Goal: Use online tool/utility

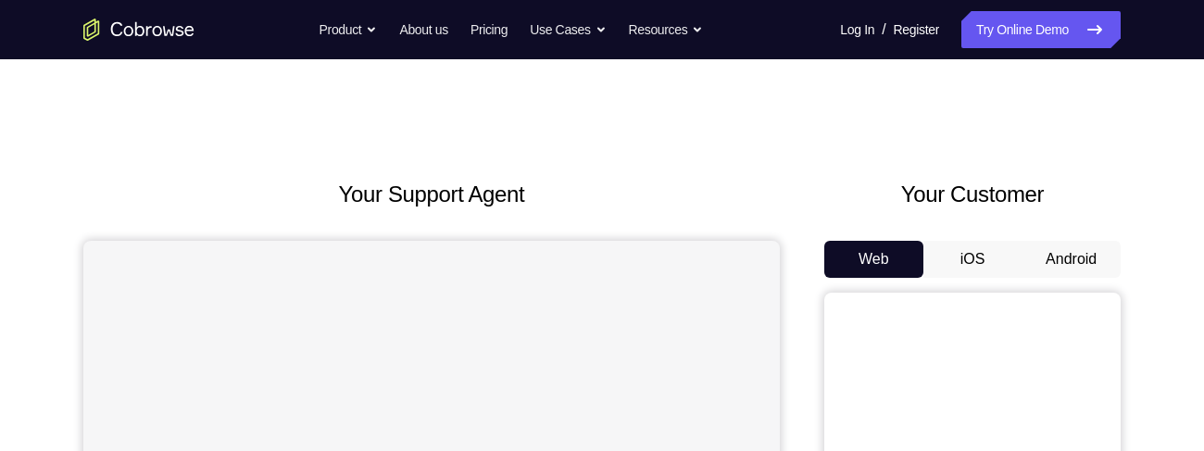
click at [1084, 245] on button "Android" at bounding box center [1071, 259] width 99 height 37
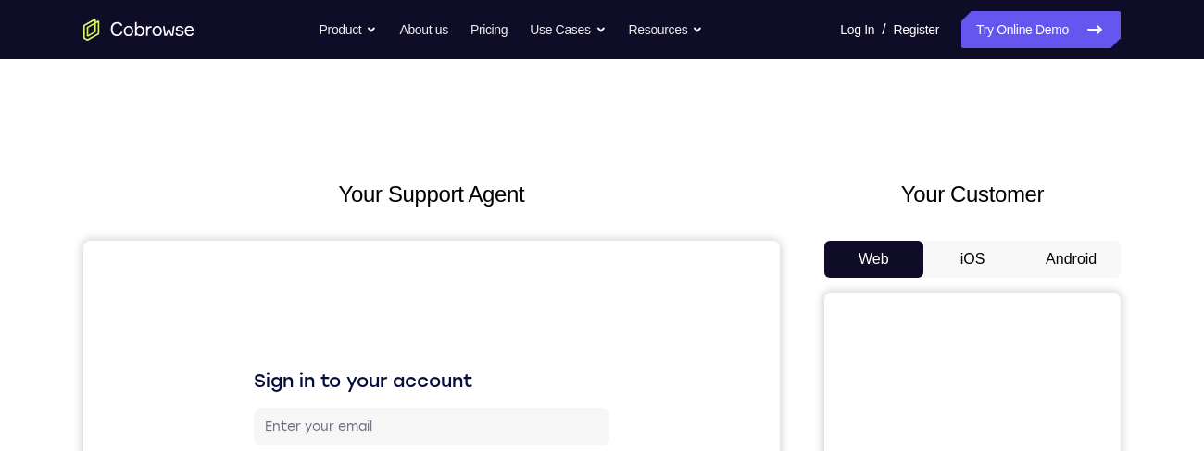
click at [1085, 261] on button "Android" at bounding box center [1071, 259] width 99 height 37
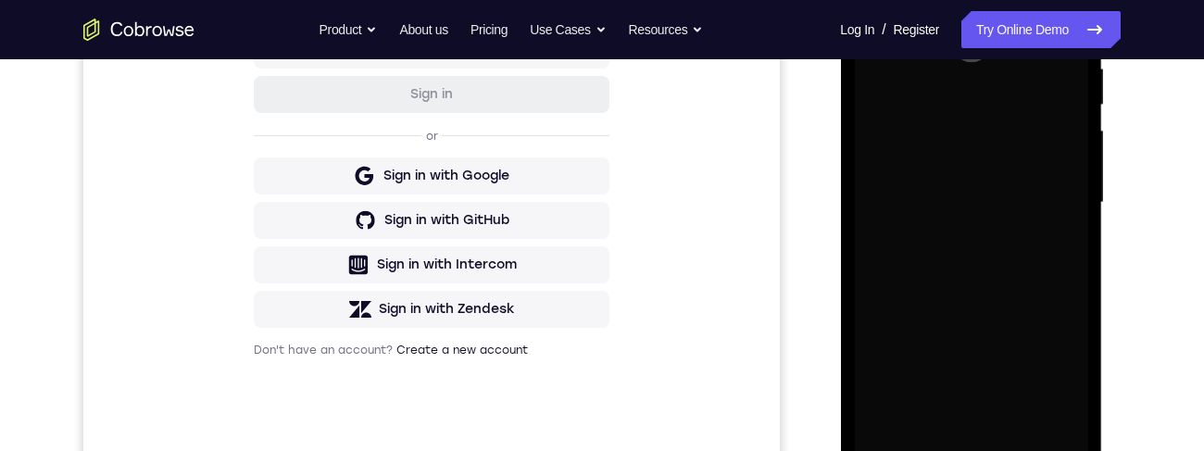
scroll to position [482, 0]
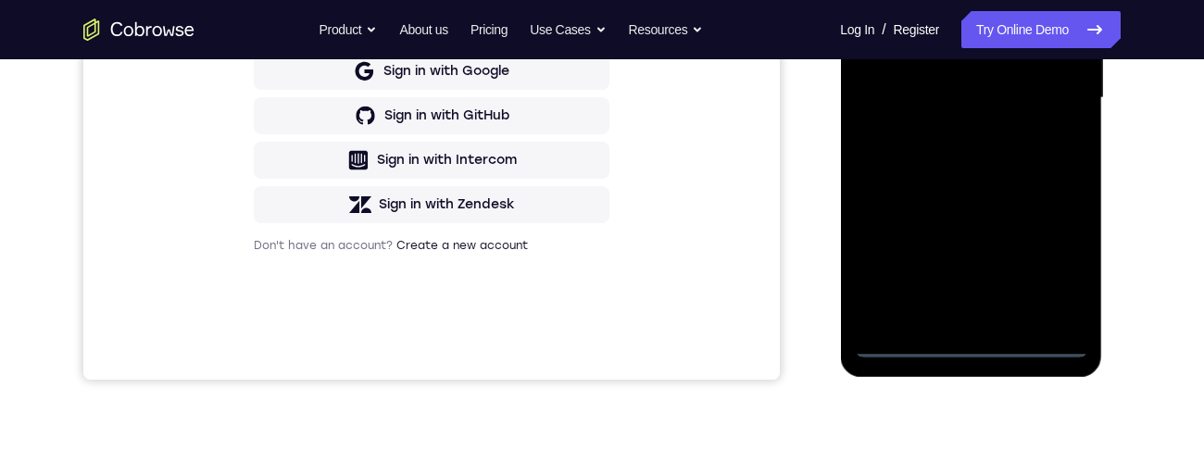
click at [973, 345] on div at bounding box center [970, 98] width 233 height 519
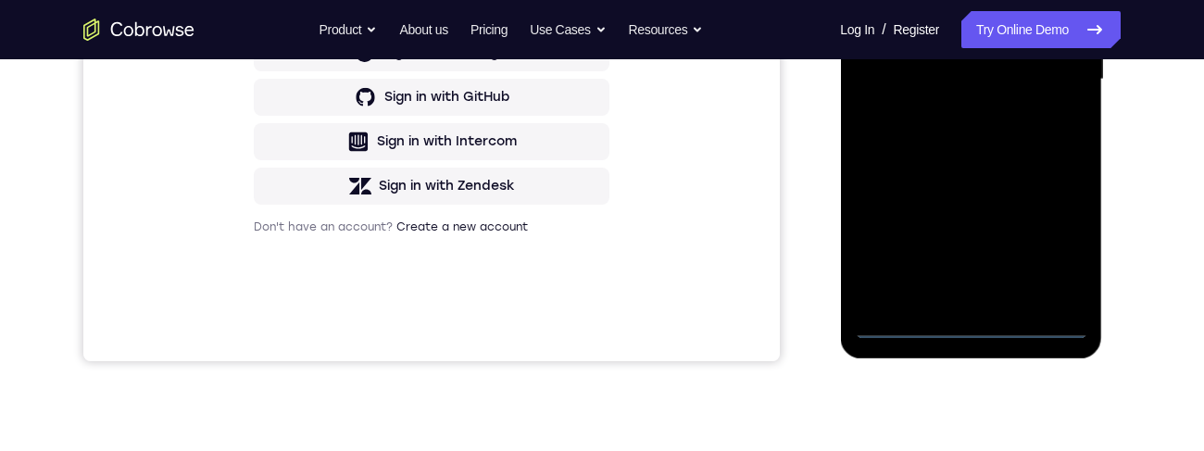
click at [1057, 250] on div at bounding box center [970, 79] width 233 height 519
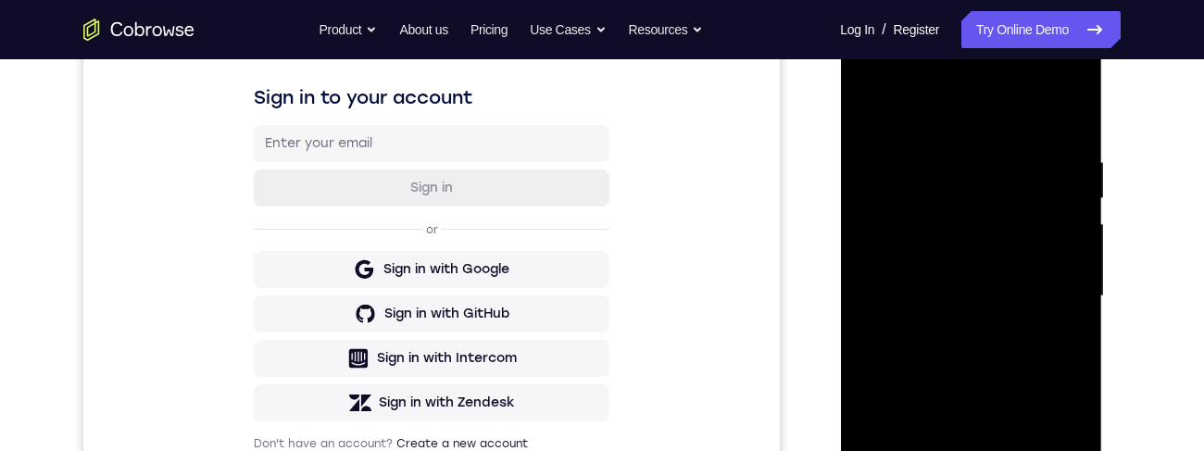
scroll to position [257, 0]
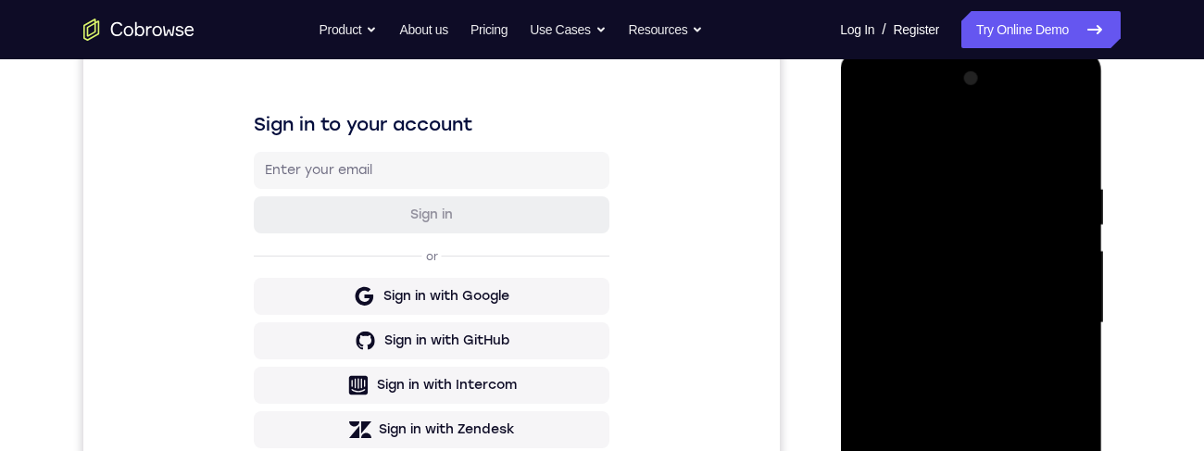
click at [984, 142] on div at bounding box center [970, 323] width 233 height 519
click at [1049, 329] on div at bounding box center [970, 323] width 233 height 519
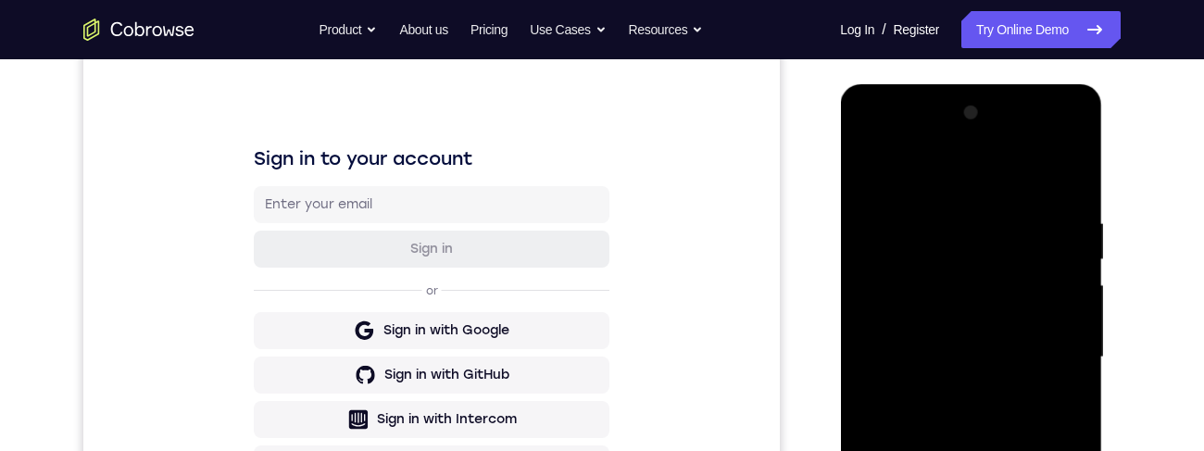
click at [960, 392] on div at bounding box center [970, 357] width 233 height 519
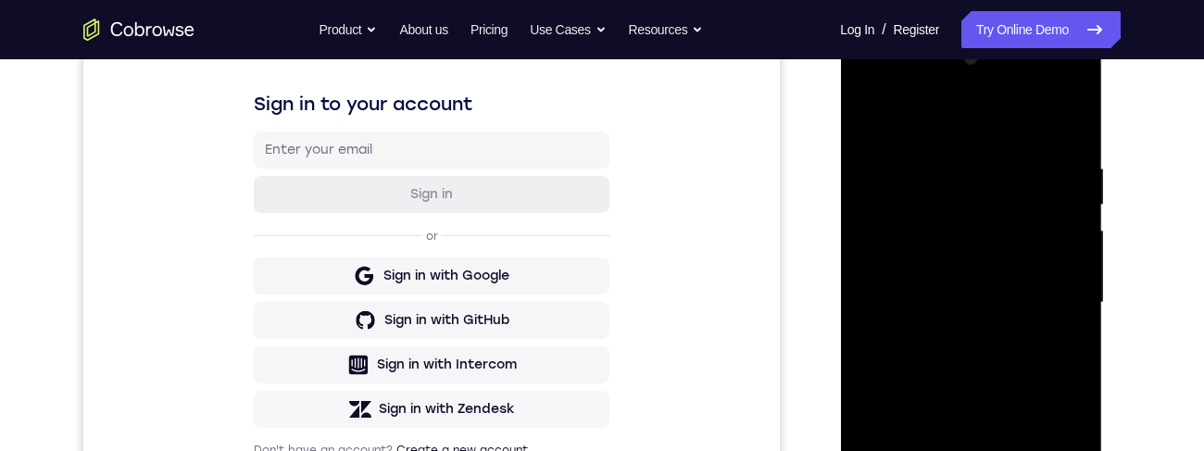
click at [1001, 282] on div at bounding box center [970, 303] width 233 height 519
click at [1048, 262] on div at bounding box center [970, 303] width 233 height 519
click at [1037, 304] on div at bounding box center [970, 303] width 233 height 519
click at [1035, 365] on div at bounding box center [970, 303] width 233 height 519
click at [1038, 370] on div at bounding box center [970, 303] width 233 height 519
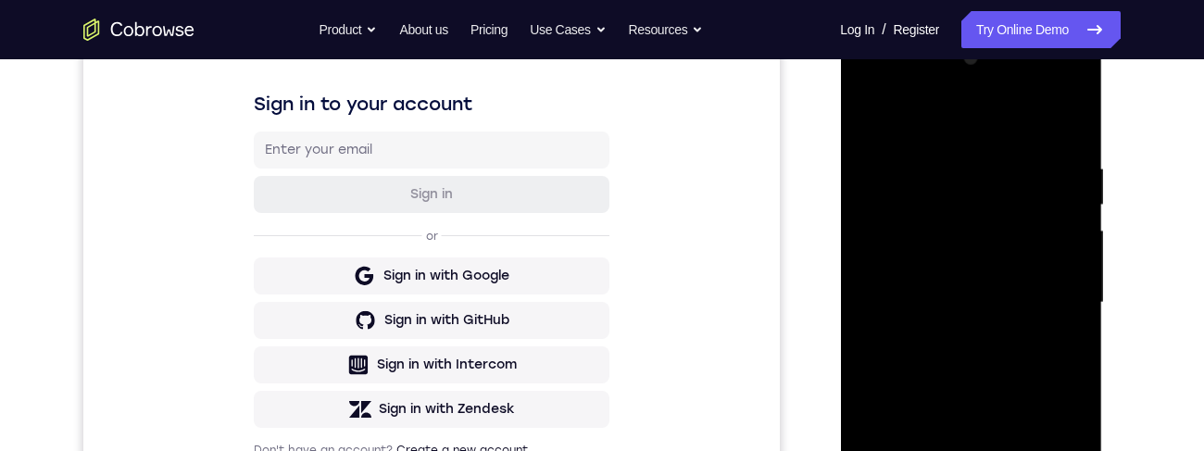
click at [1047, 361] on div at bounding box center [970, 303] width 233 height 519
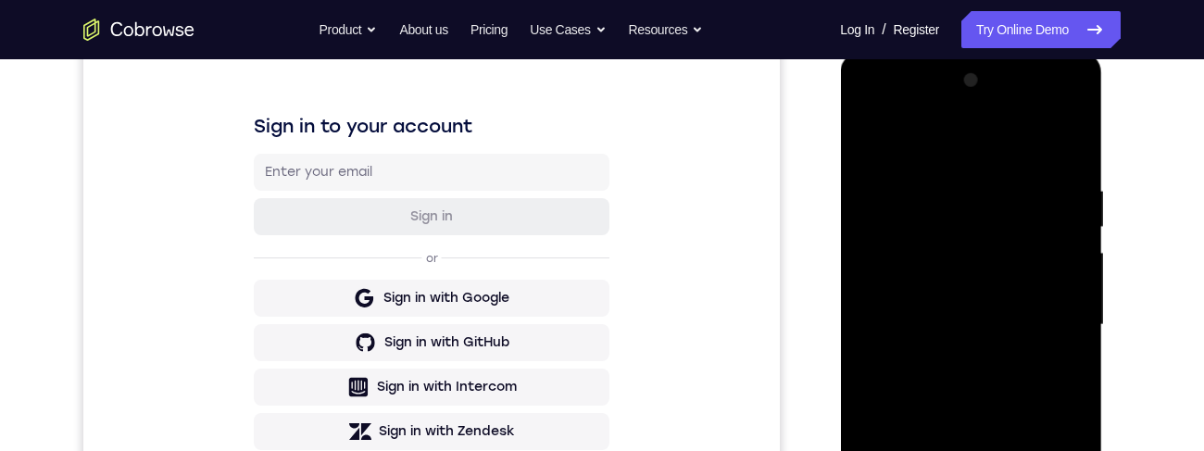
scroll to position [296, 0]
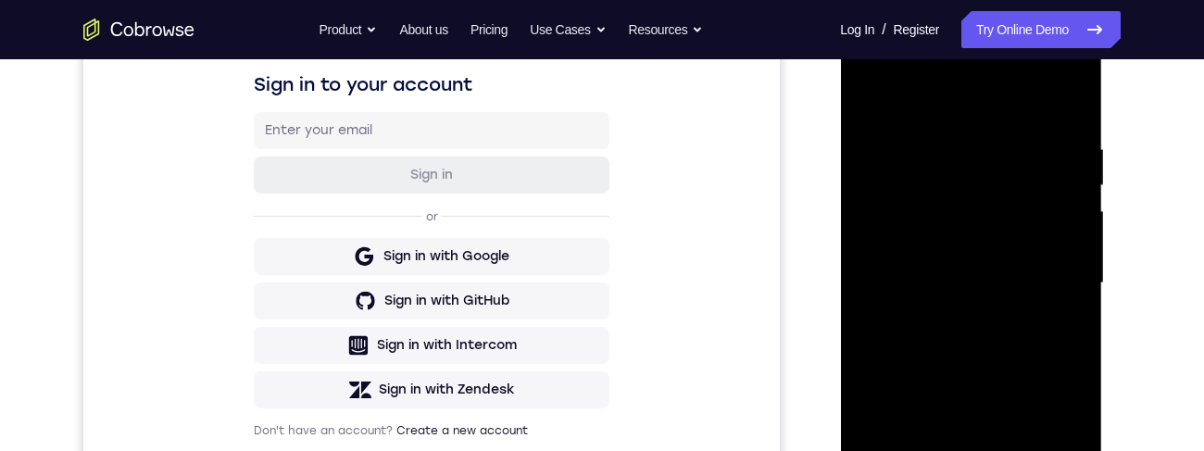
click at [1049, 345] on div at bounding box center [970, 283] width 233 height 519
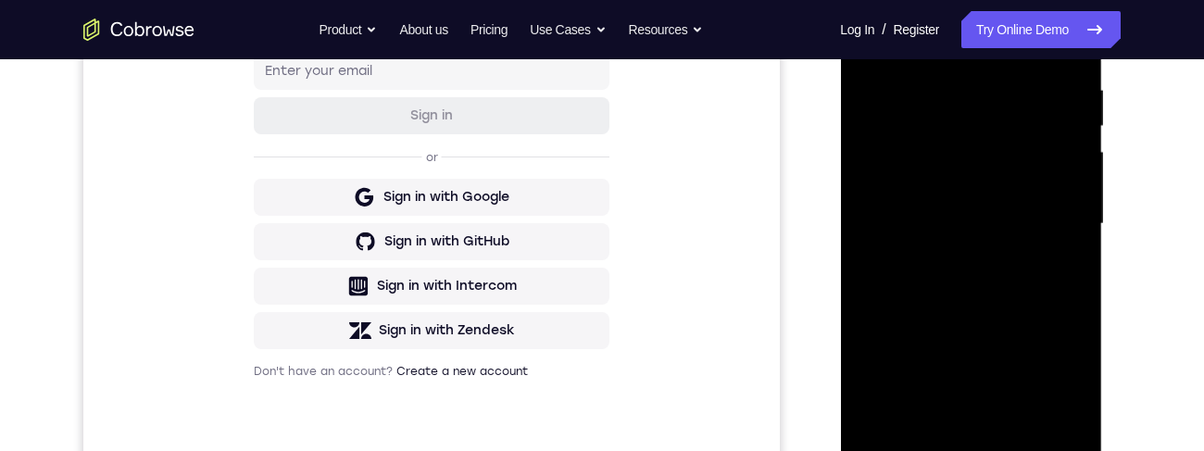
scroll to position [288, 0]
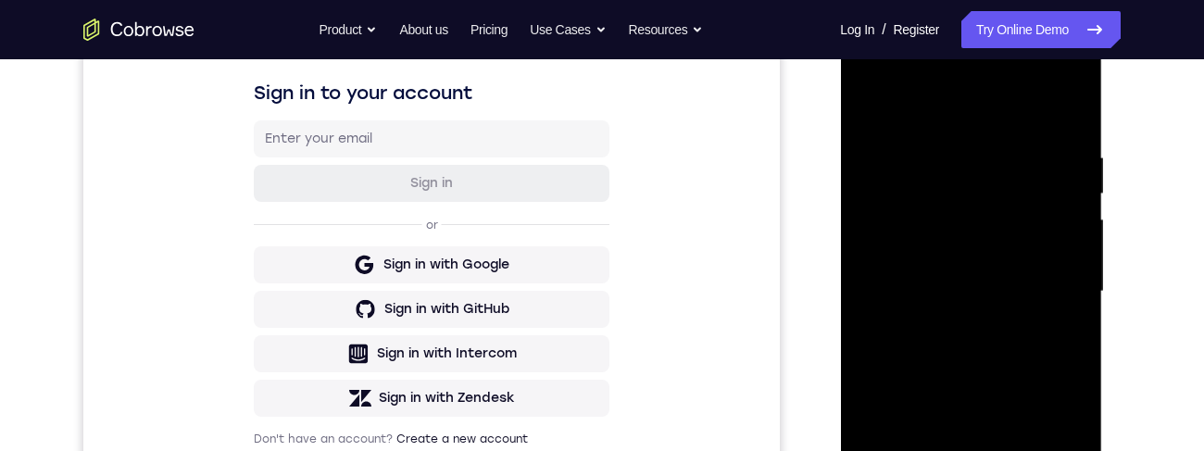
click at [976, 346] on div at bounding box center [970, 291] width 233 height 519
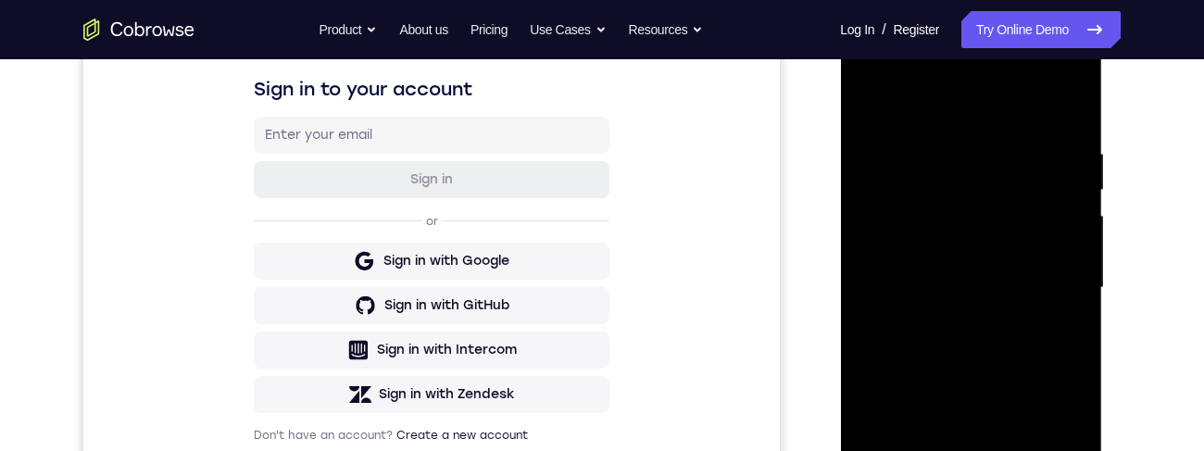
scroll to position [307, 0]
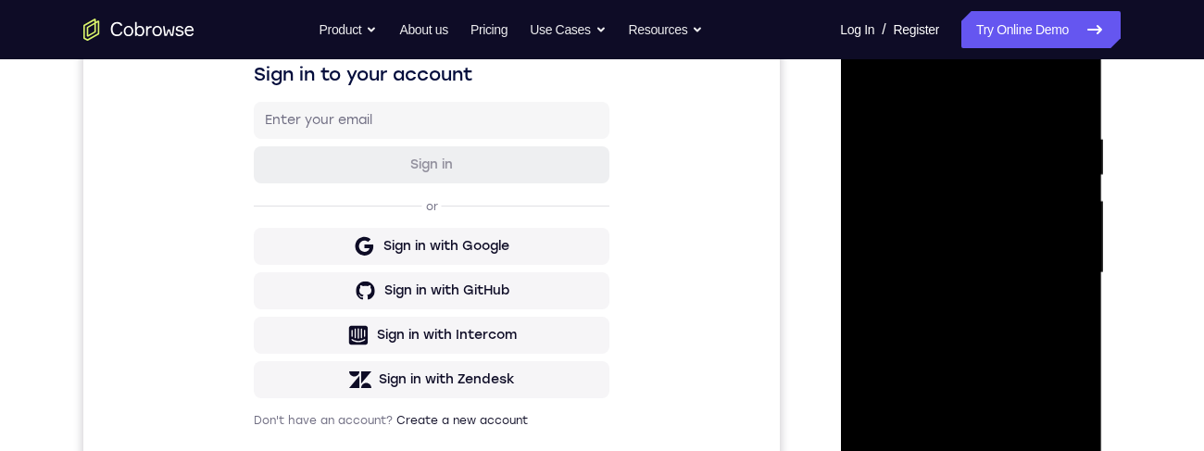
click at [1066, 294] on div at bounding box center [970, 273] width 233 height 519
click at [1051, 273] on div at bounding box center [970, 273] width 233 height 519
click at [1062, 297] on div at bounding box center [970, 273] width 233 height 519
click at [1052, 273] on div at bounding box center [970, 273] width 233 height 519
click at [1051, 333] on div at bounding box center [970, 273] width 233 height 519
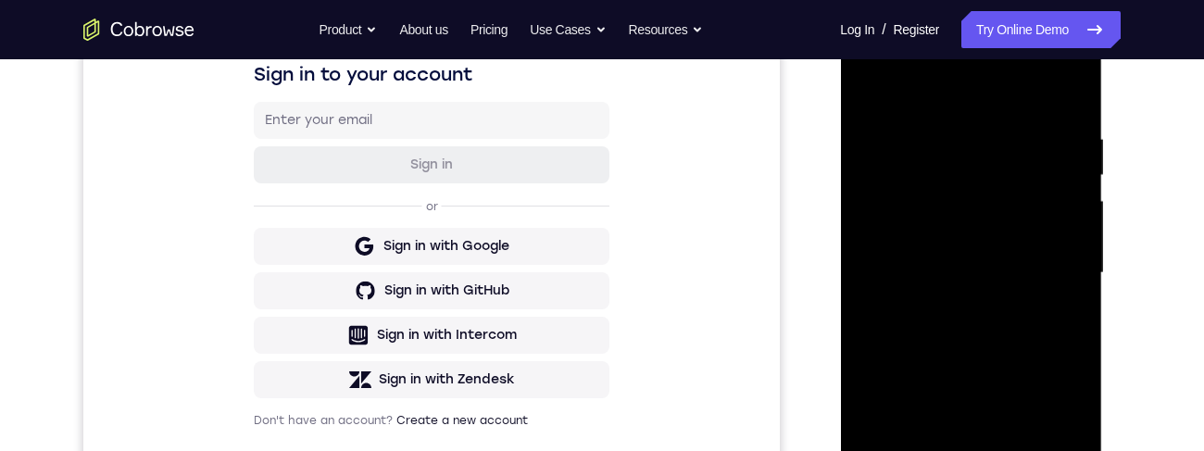
click at [1061, 336] on div at bounding box center [970, 273] width 233 height 519
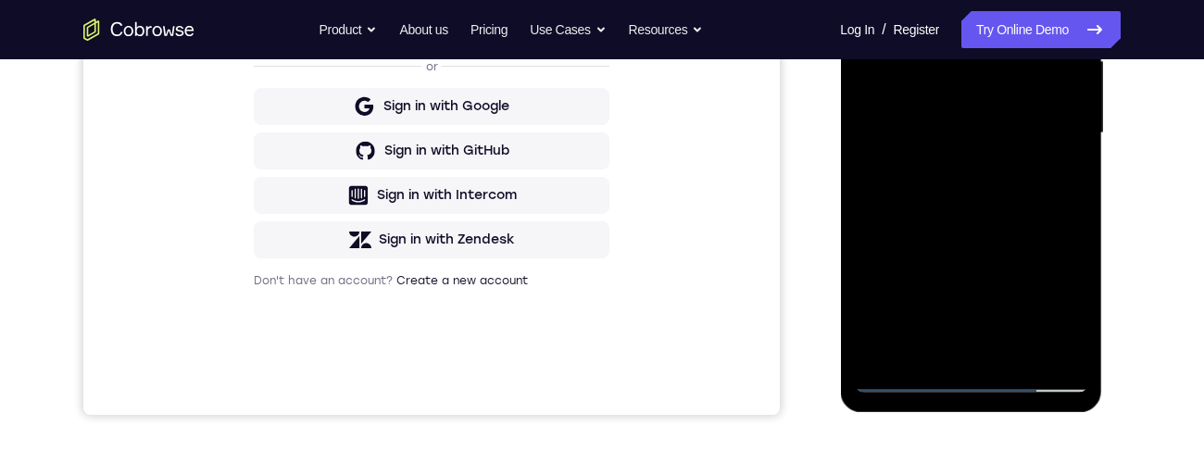
scroll to position [350, 0]
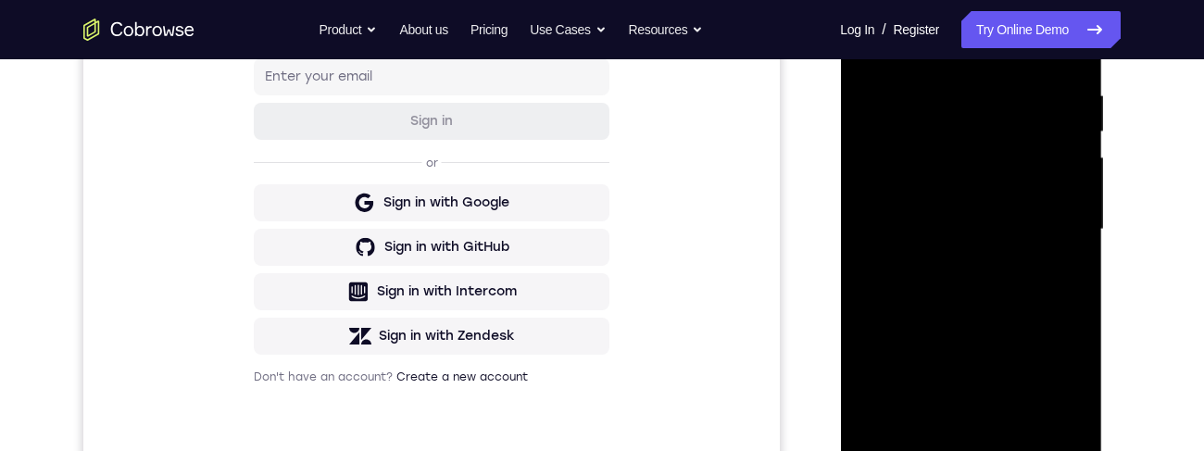
click at [1027, 303] on div at bounding box center [970, 229] width 233 height 519
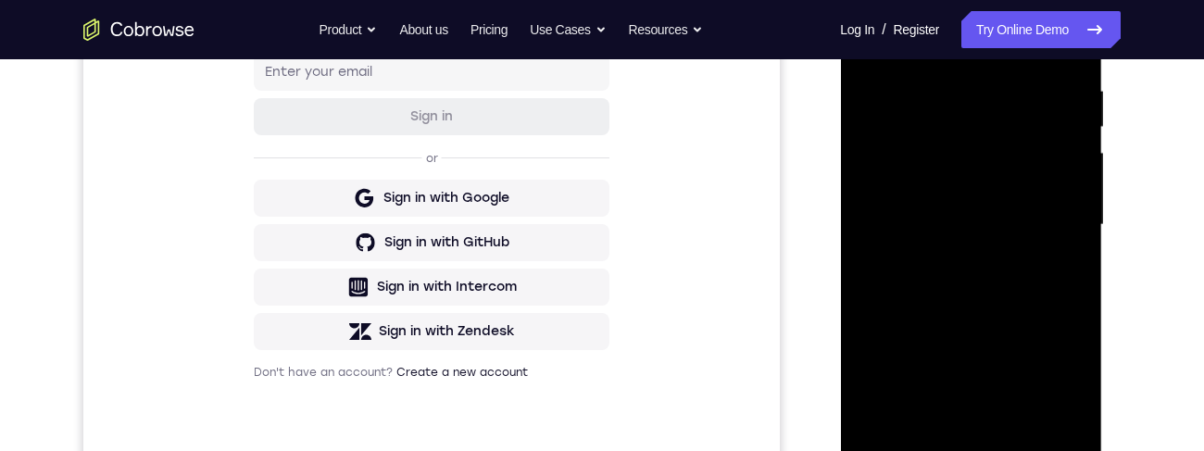
scroll to position [529, 0]
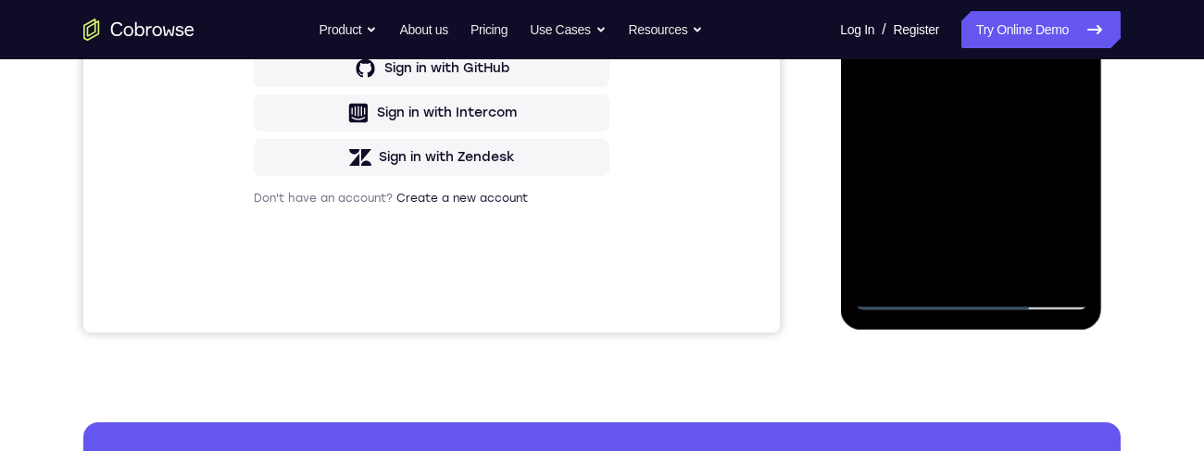
click at [1017, 271] on div at bounding box center [970, 51] width 233 height 519
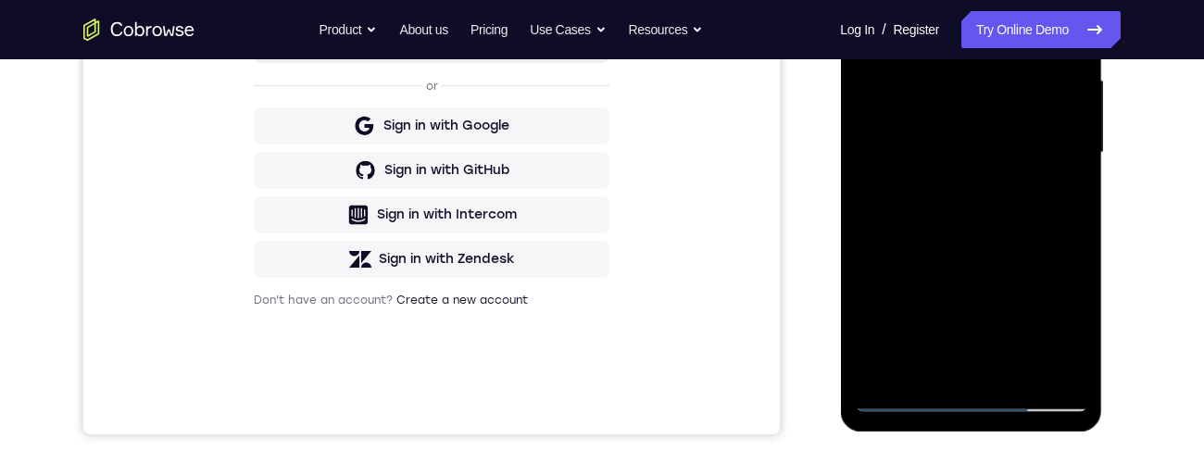
scroll to position [407, 0]
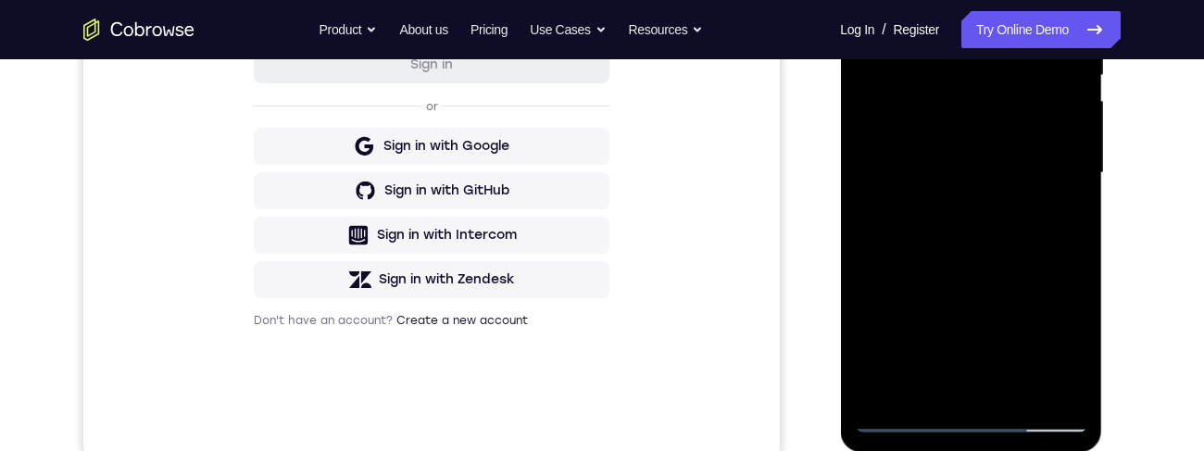
click at [1029, 273] on div at bounding box center [970, 173] width 233 height 519
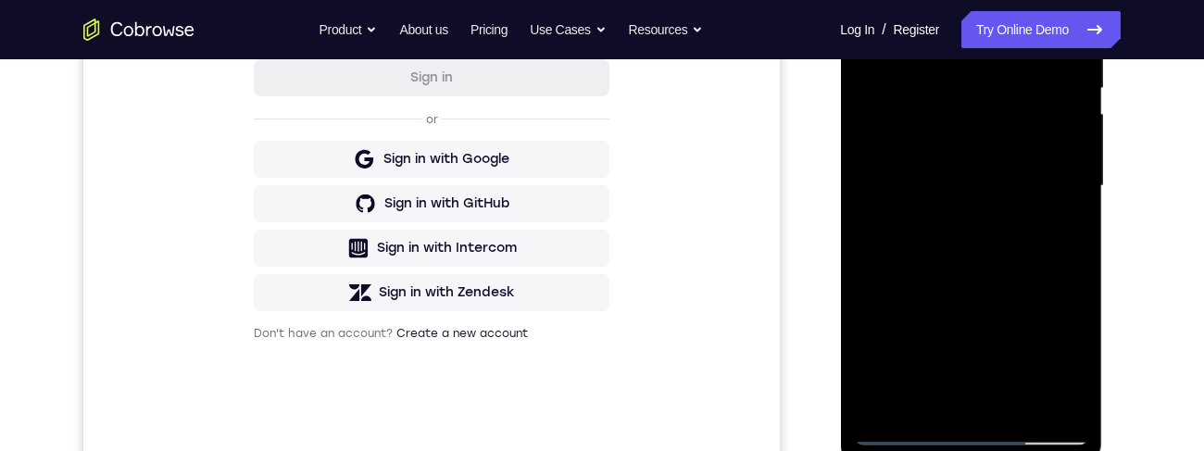
click at [995, 168] on div at bounding box center [970, 186] width 233 height 519
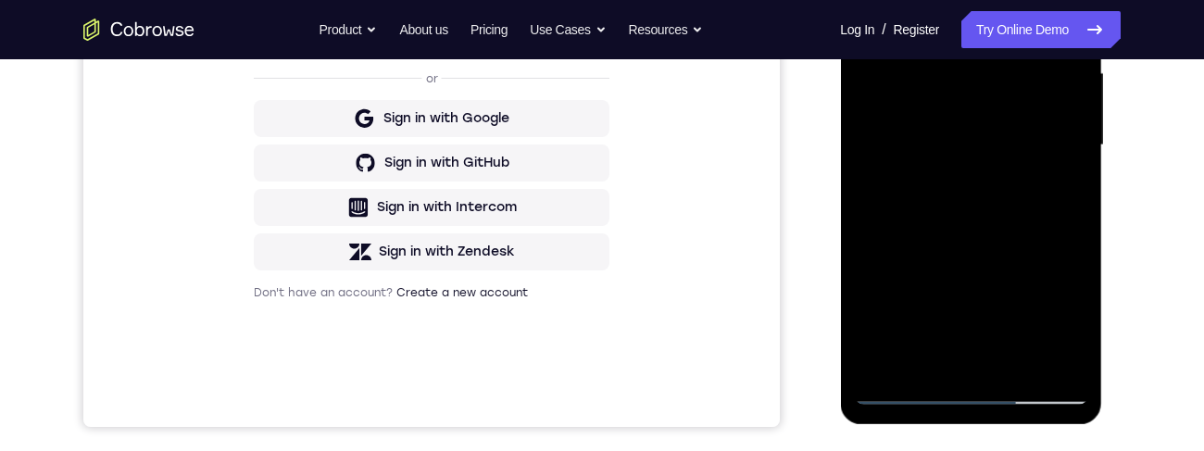
click at [1064, 195] on div at bounding box center [970, 145] width 233 height 519
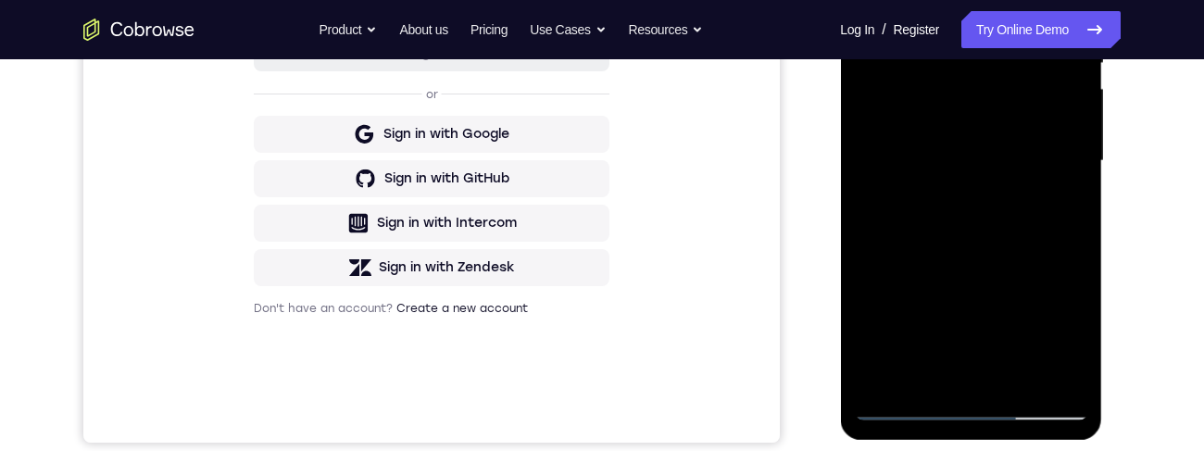
scroll to position [296, 0]
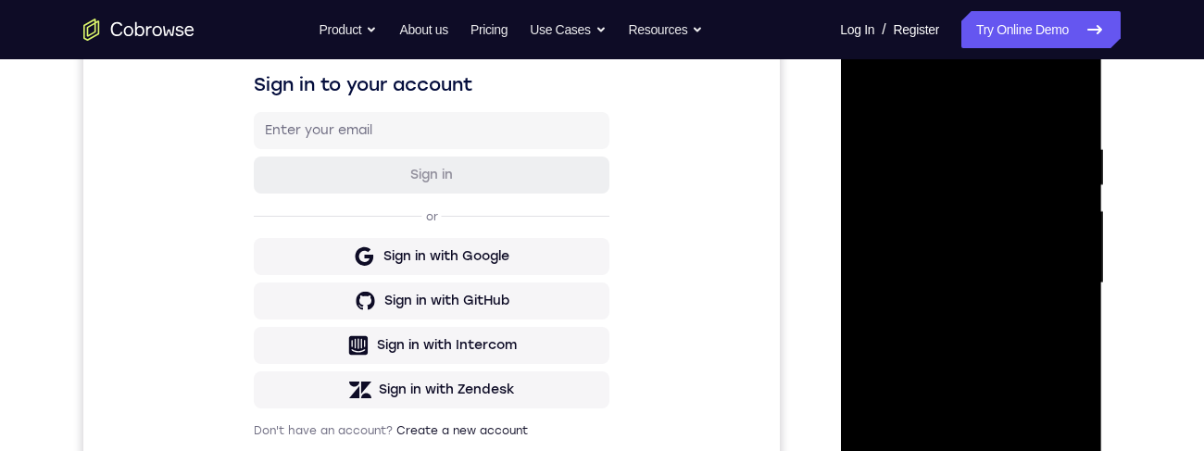
click at [867, 105] on div at bounding box center [970, 283] width 233 height 519
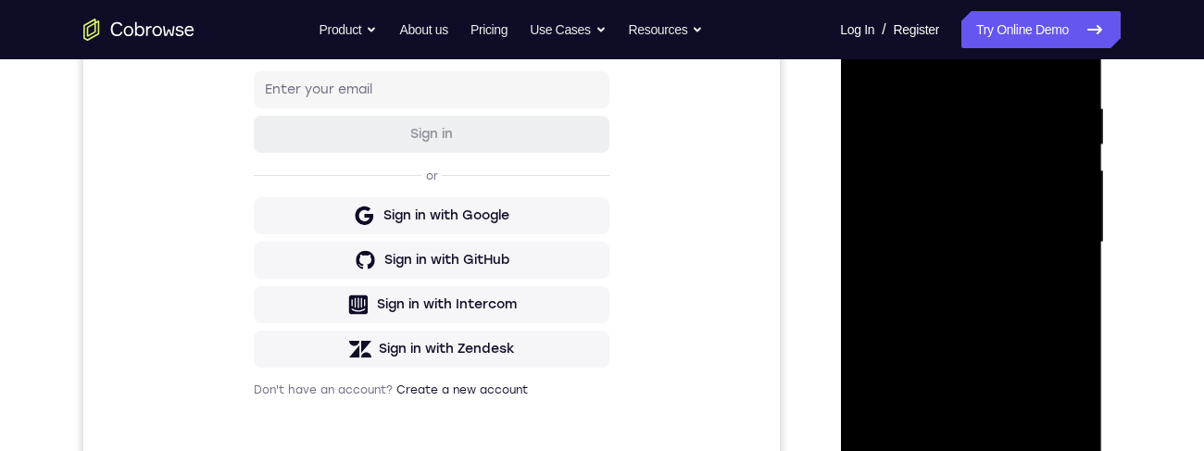
scroll to position [275, 0]
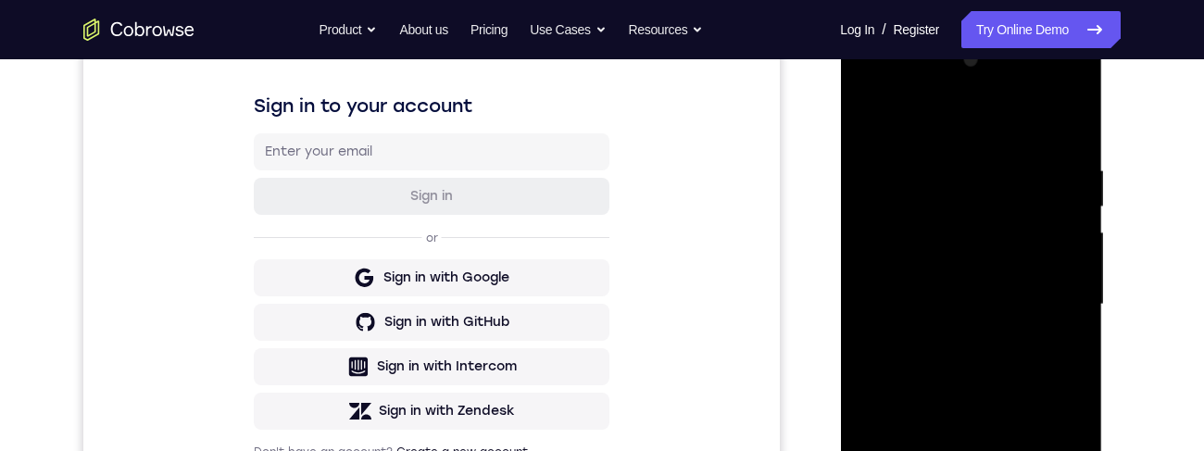
click at [876, 119] on div at bounding box center [970, 304] width 233 height 519
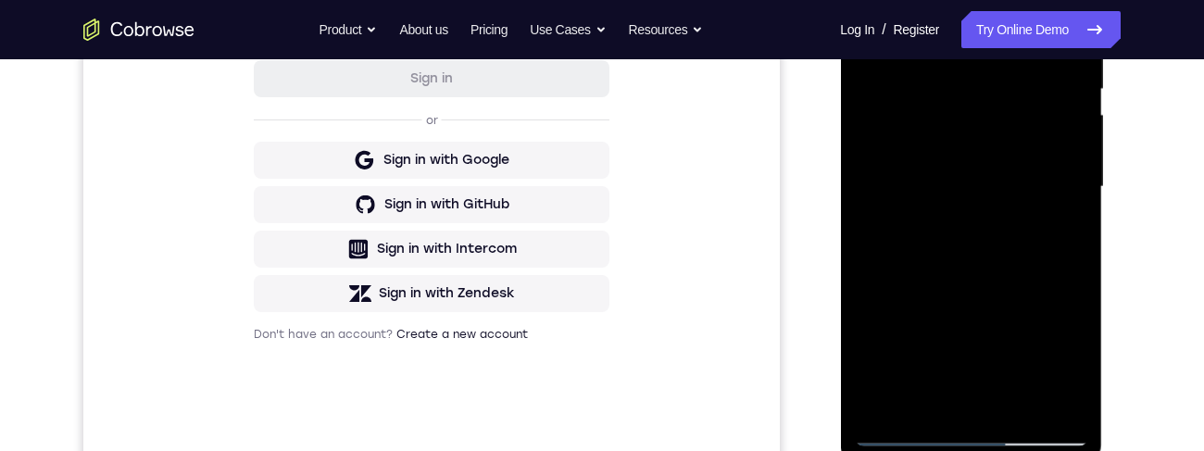
scroll to position [571, 0]
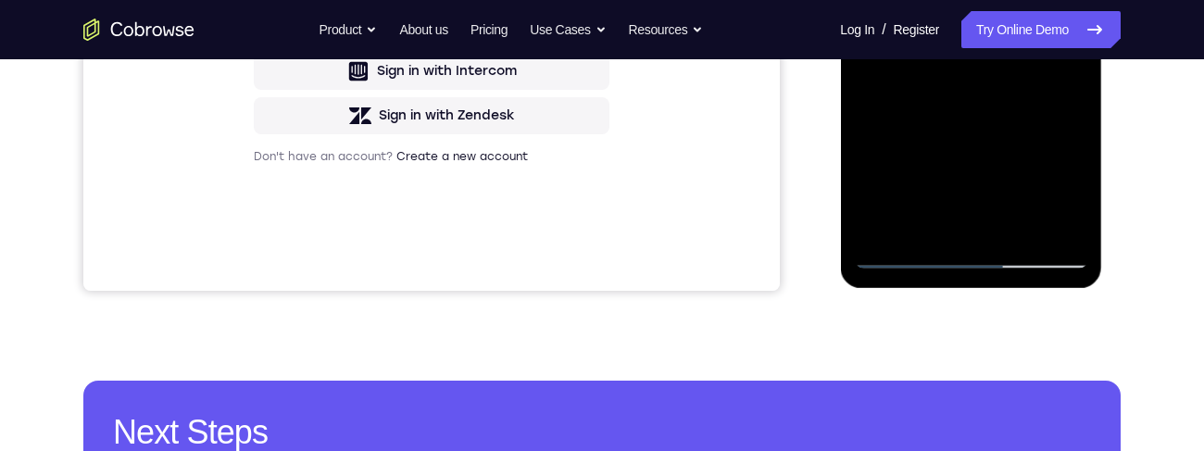
click at [934, 228] on div at bounding box center [970, 9] width 233 height 519
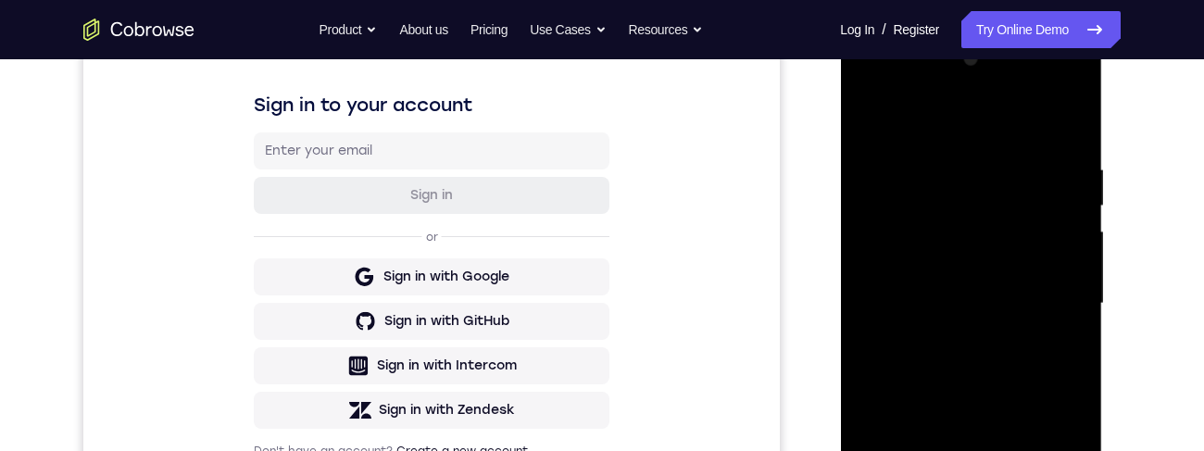
scroll to position [327, 0]
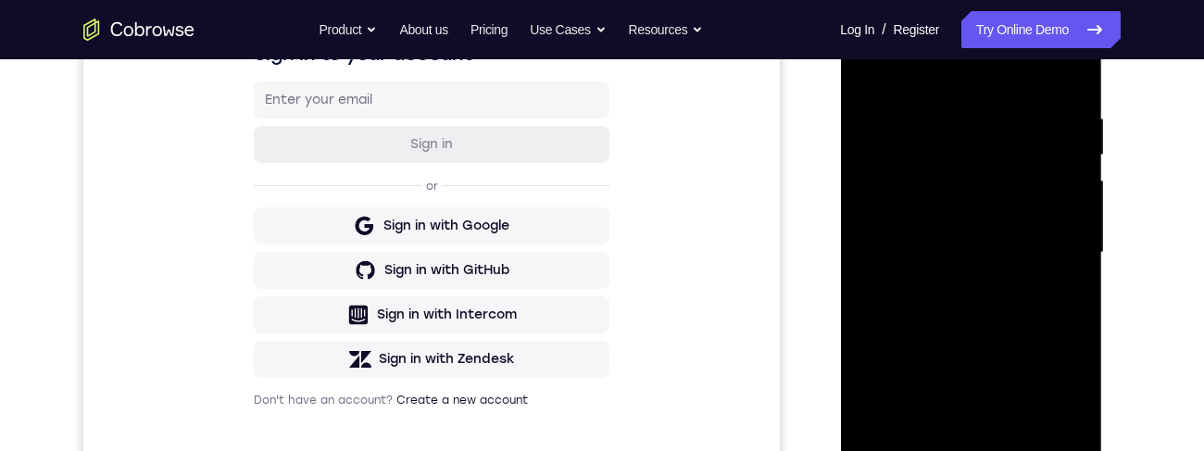
click at [886, 305] on div at bounding box center [970, 253] width 233 height 519
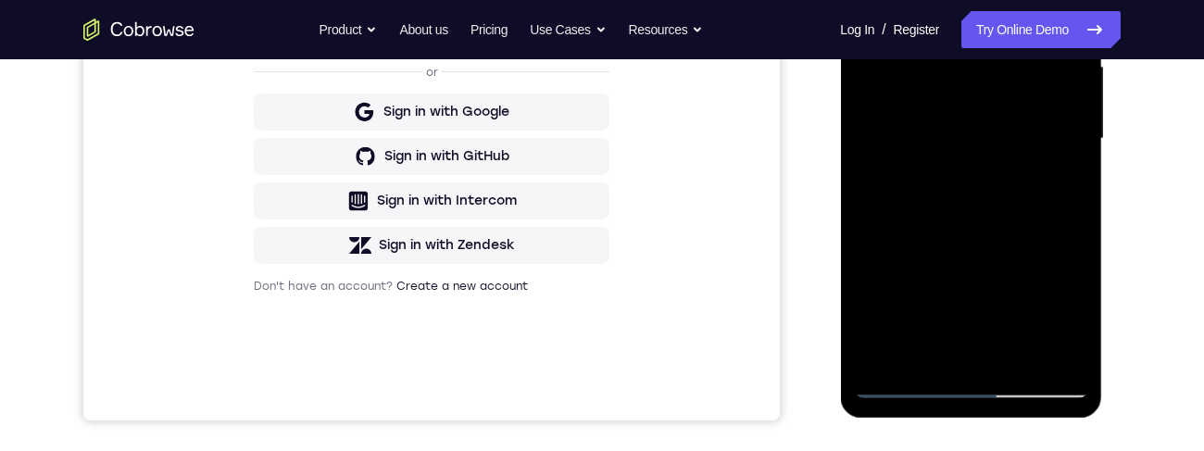
scroll to position [484, 0]
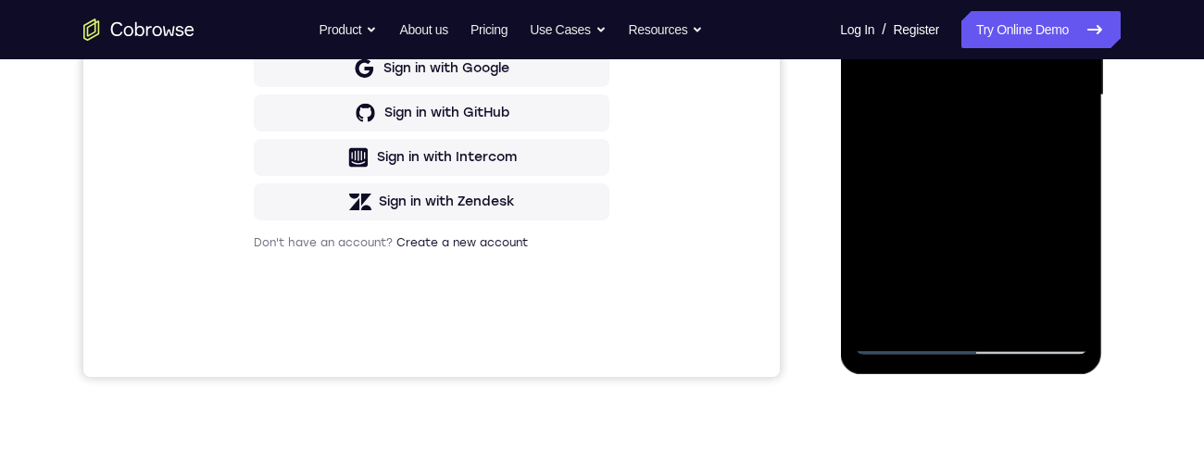
click at [929, 316] on div at bounding box center [970, 95] width 233 height 519
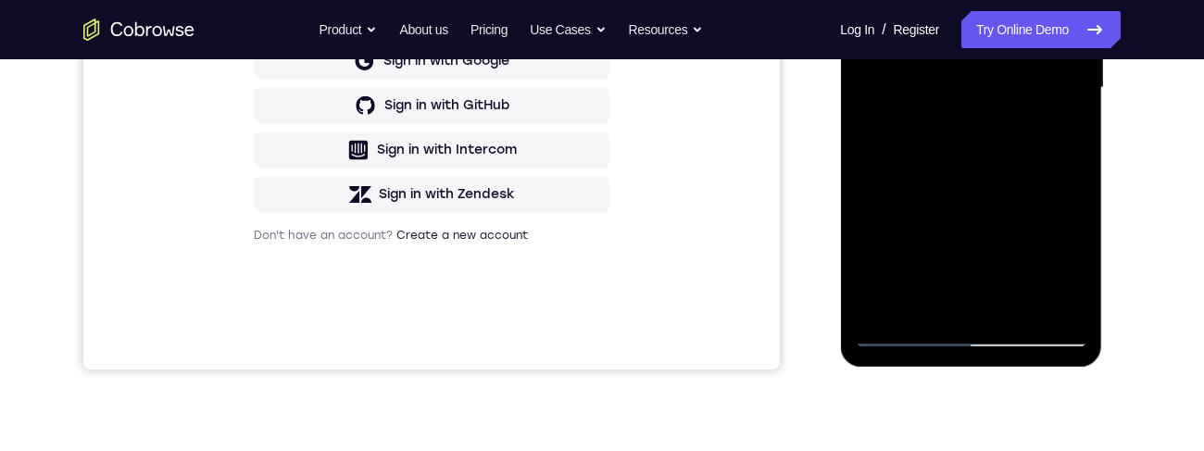
click at [976, 186] on div at bounding box center [970, 88] width 233 height 519
click at [927, 305] on div at bounding box center [970, 88] width 233 height 519
click at [902, 160] on div at bounding box center [970, 88] width 233 height 519
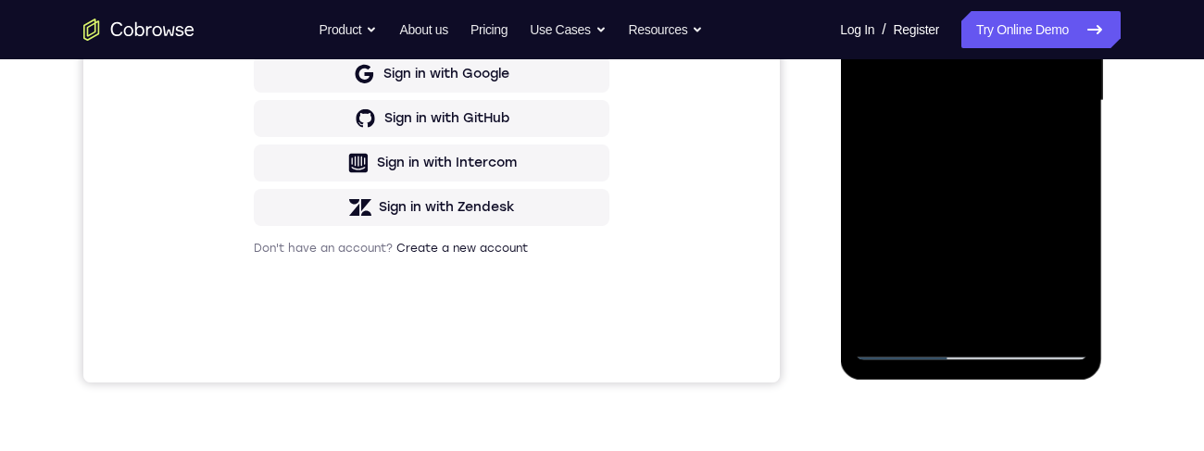
scroll to position [481, 0]
click at [927, 312] on div at bounding box center [970, 99] width 233 height 519
click at [975, 261] on div at bounding box center [970, 99] width 233 height 519
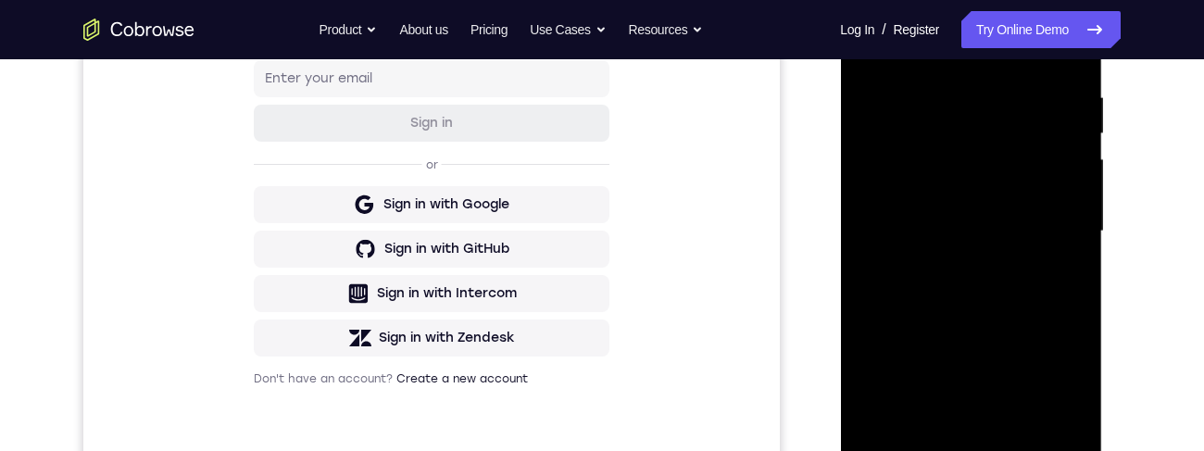
scroll to position [269, 0]
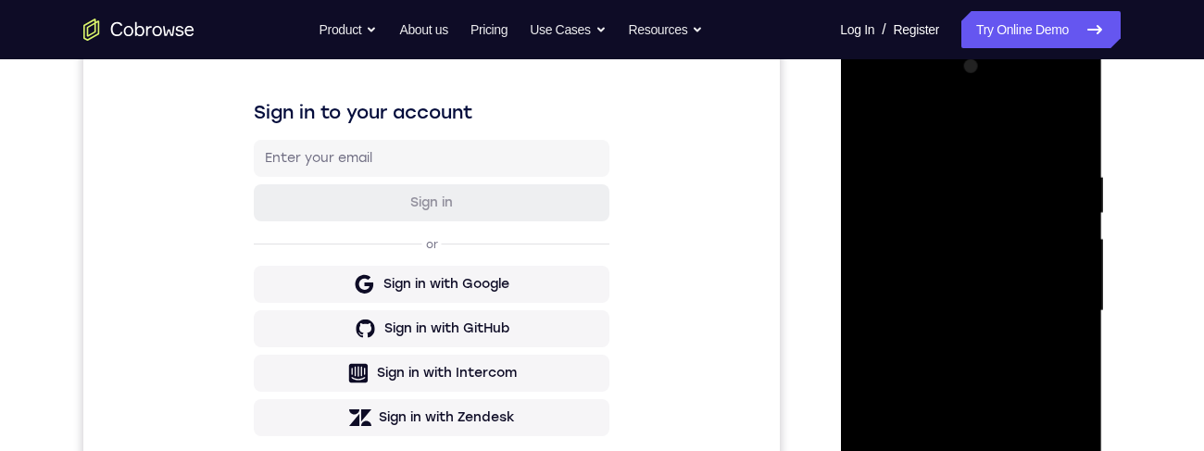
click at [867, 127] on div at bounding box center [970, 311] width 233 height 519
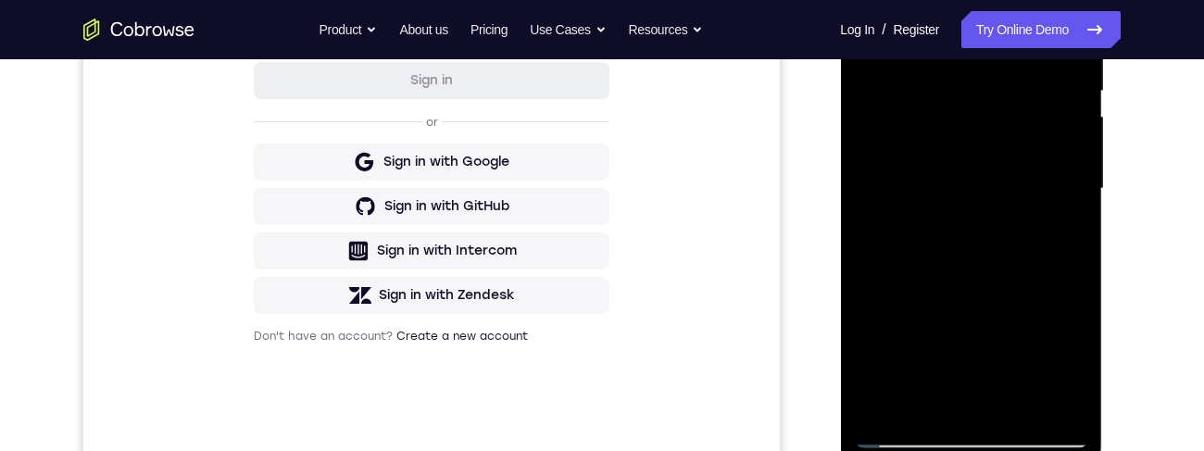
scroll to position [472, 0]
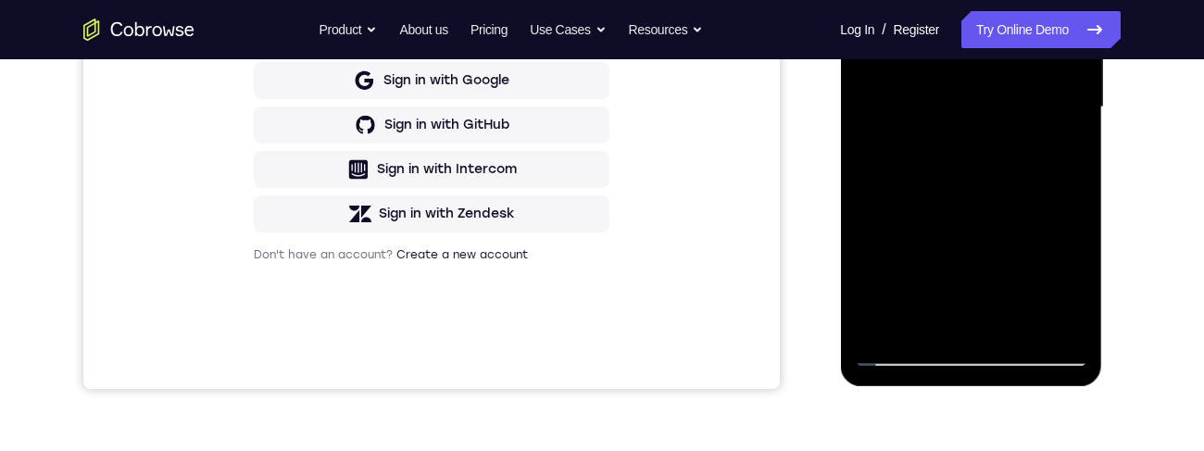
click at [923, 328] on div at bounding box center [970, 107] width 233 height 519
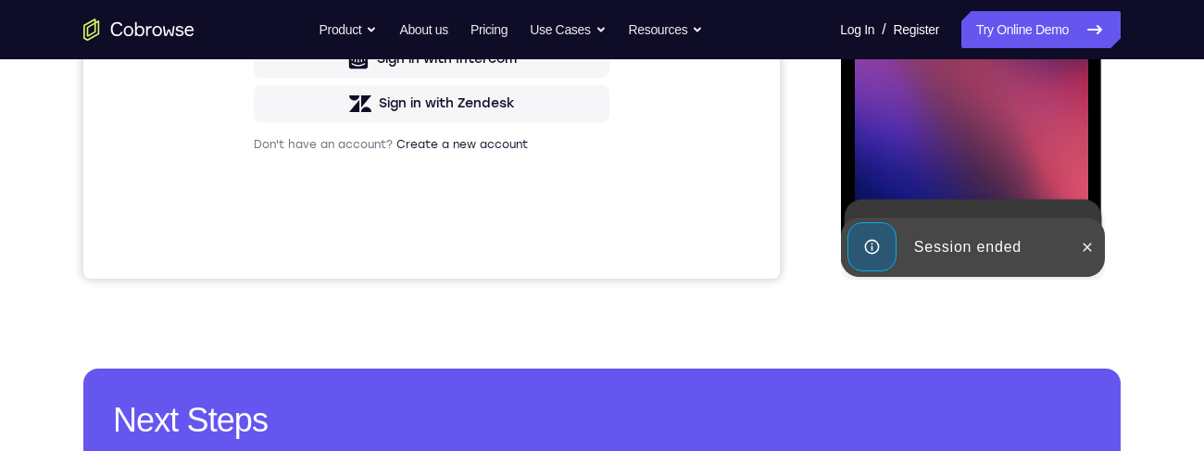
click at [913, 323] on div "Your Support Agent Your Customer Web iOS Android Next Steps We’d be happy to gi…" at bounding box center [602, 88] width 1186 height 1222
